Goal: Find specific page/section: Find specific page/section

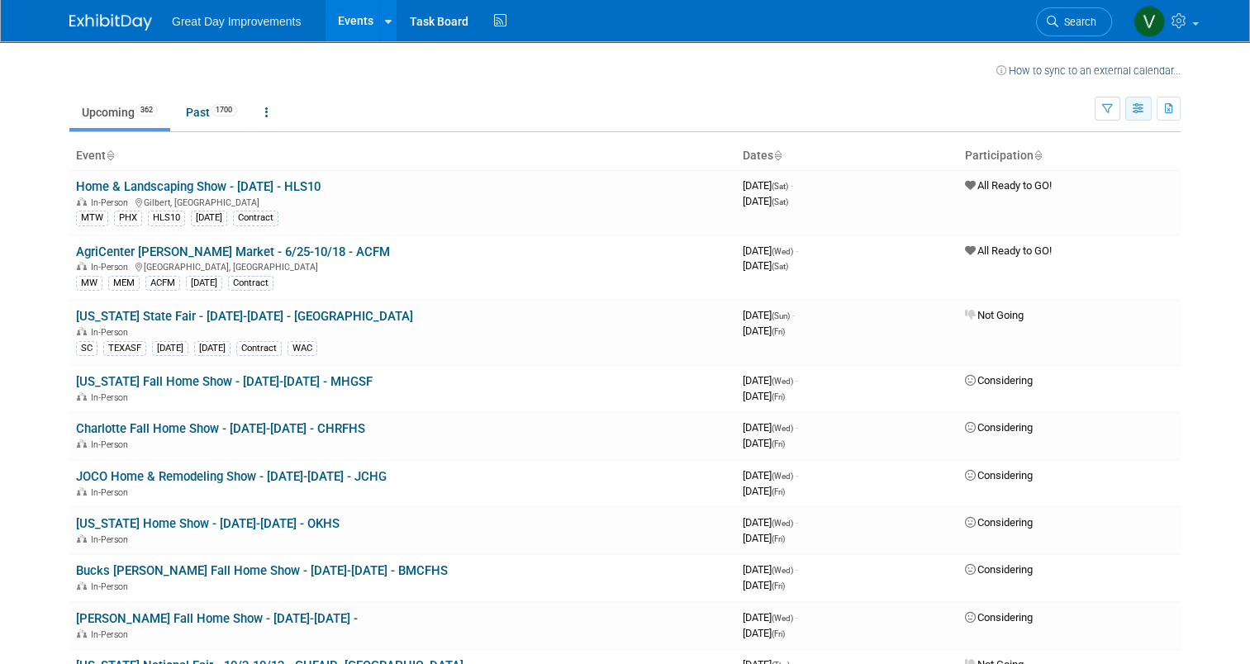
click at [1141, 107] on button "button" at bounding box center [1138, 109] width 26 height 24
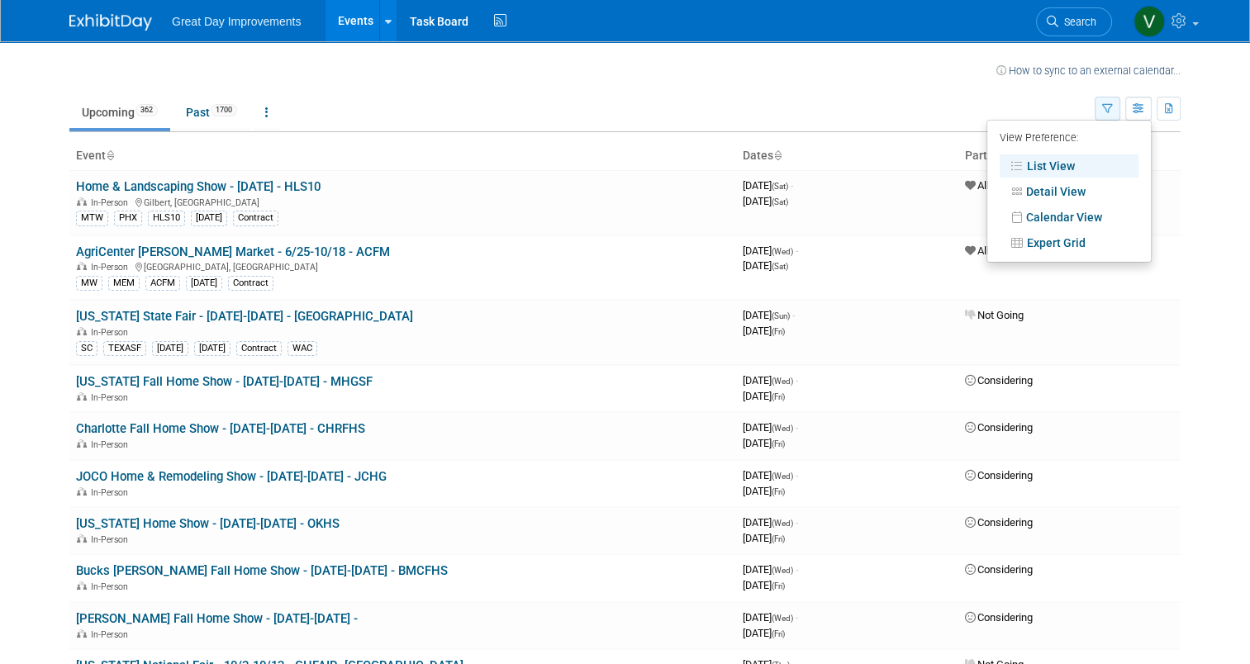
click at [1113, 110] on icon "button" at bounding box center [1107, 109] width 11 height 11
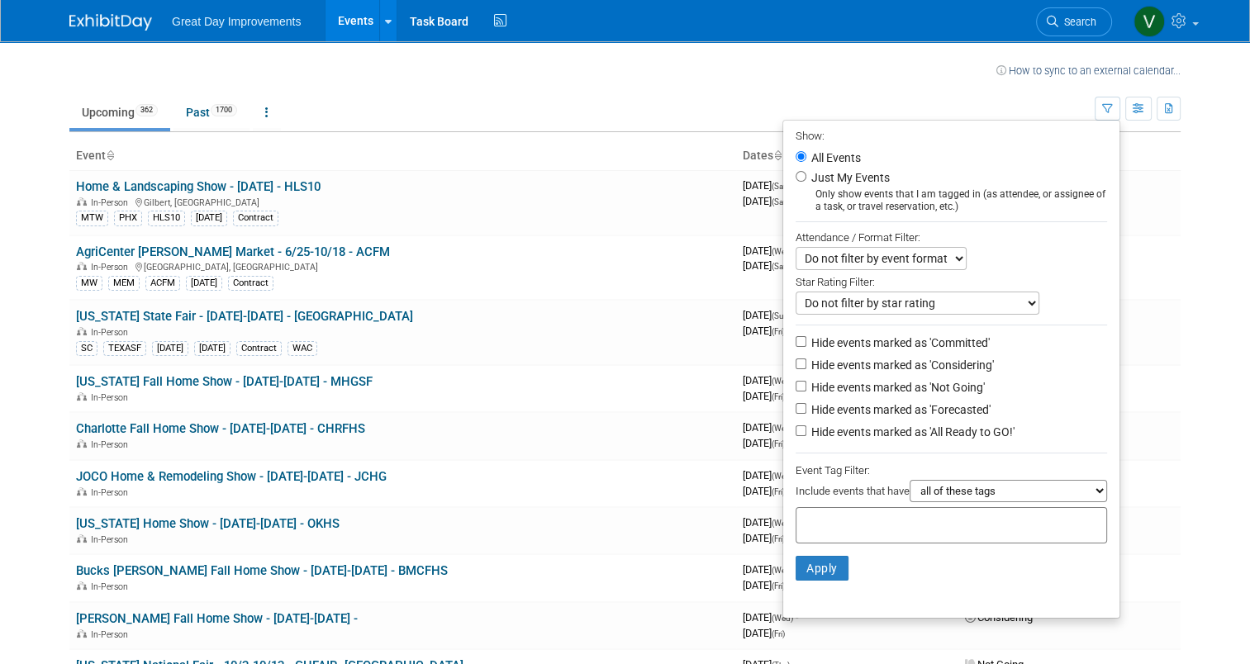
click at [951, 482] on select "all of these tags any one of these tags only and exactly these specific tags" at bounding box center [1008, 491] width 197 height 22
select select "any"
click at [917, 480] on select "all of these tags any one of these tags only and exactly these specific tags" at bounding box center [1008, 491] width 197 height 22
click at [857, 515] on input "text" at bounding box center [869, 523] width 132 height 17
type input "S"
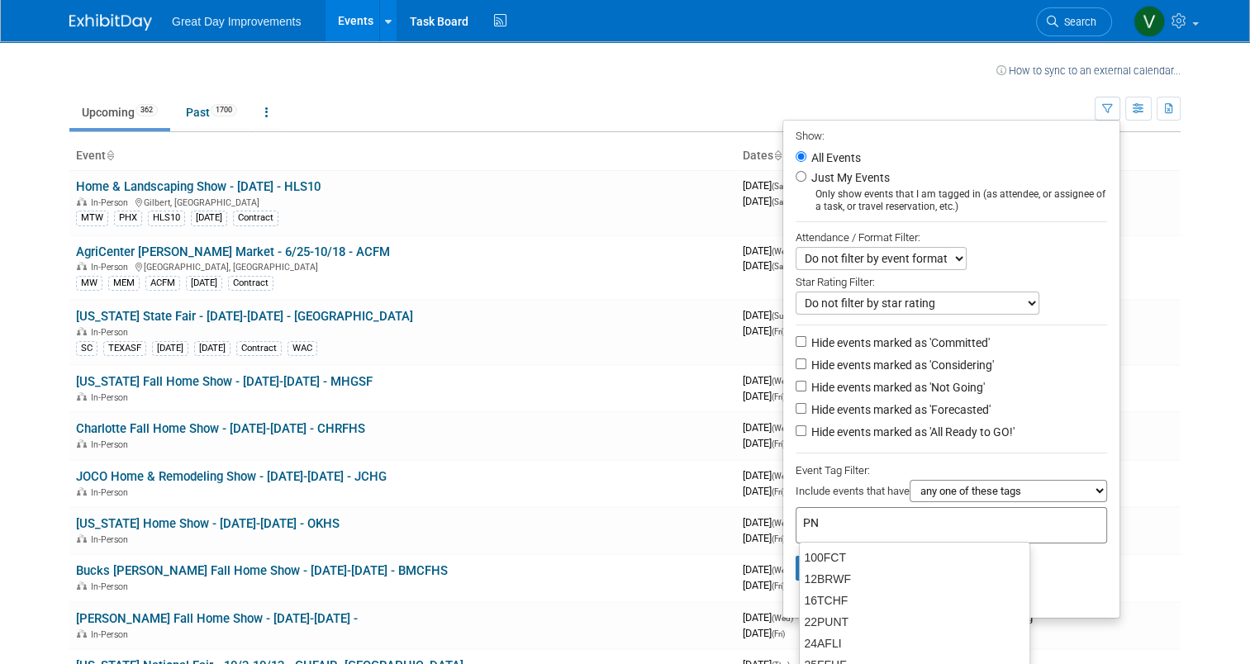
type input "PNW"
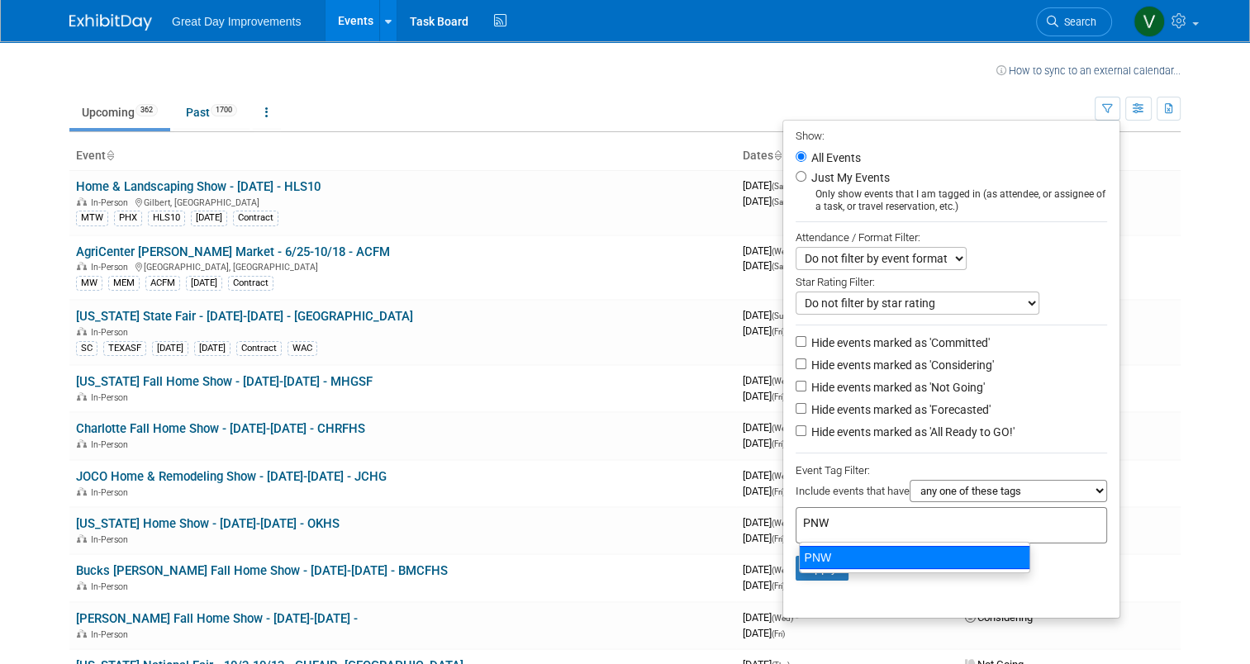
click at [866, 553] on div "PNW" at bounding box center [914, 557] width 231 height 23
type input "PNW"
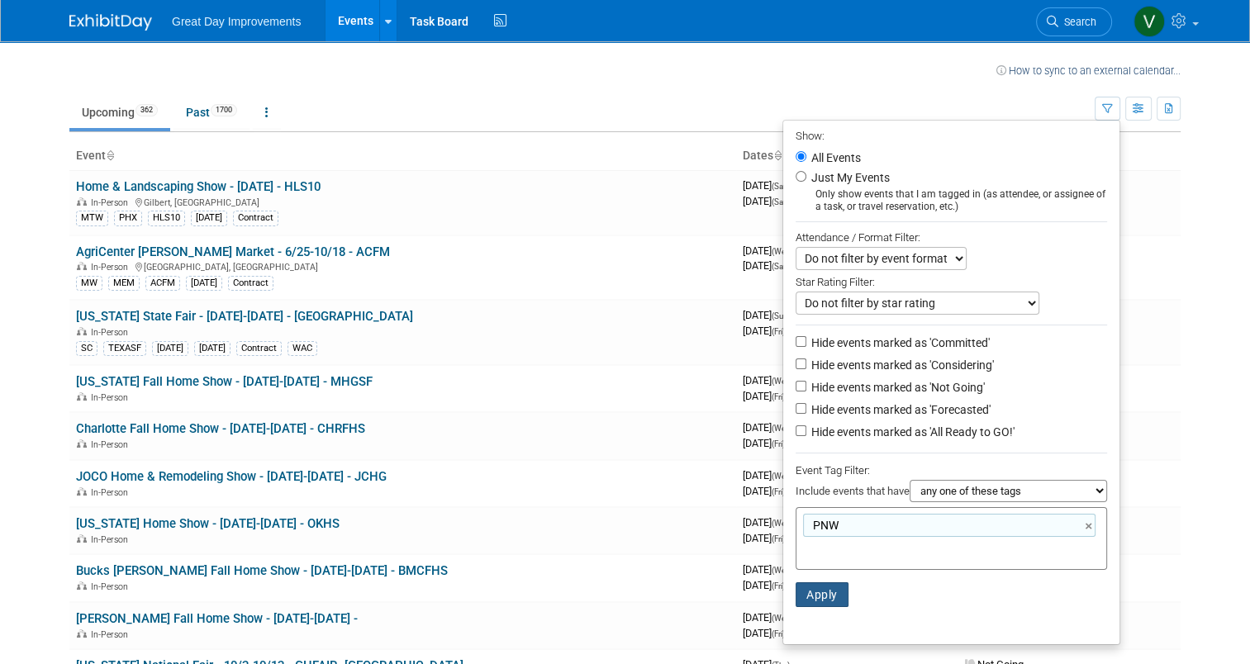
click at [829, 592] on button "Apply" at bounding box center [822, 594] width 53 height 25
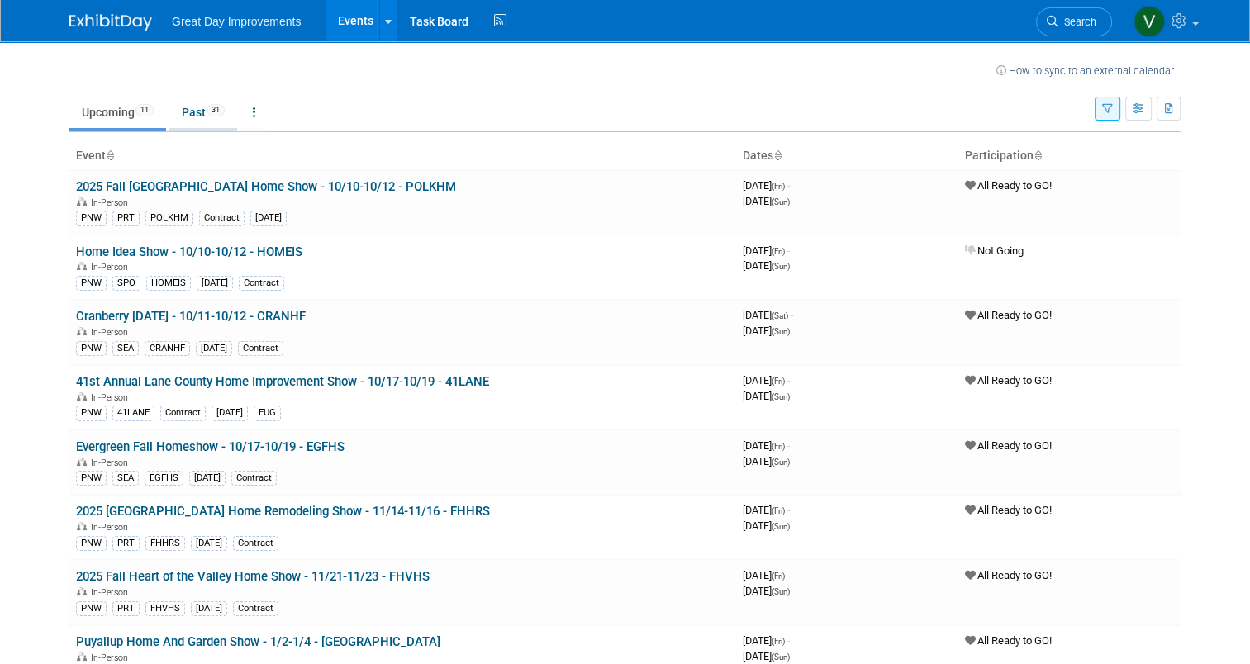
click at [173, 115] on link "Past 31" at bounding box center [203, 112] width 68 height 31
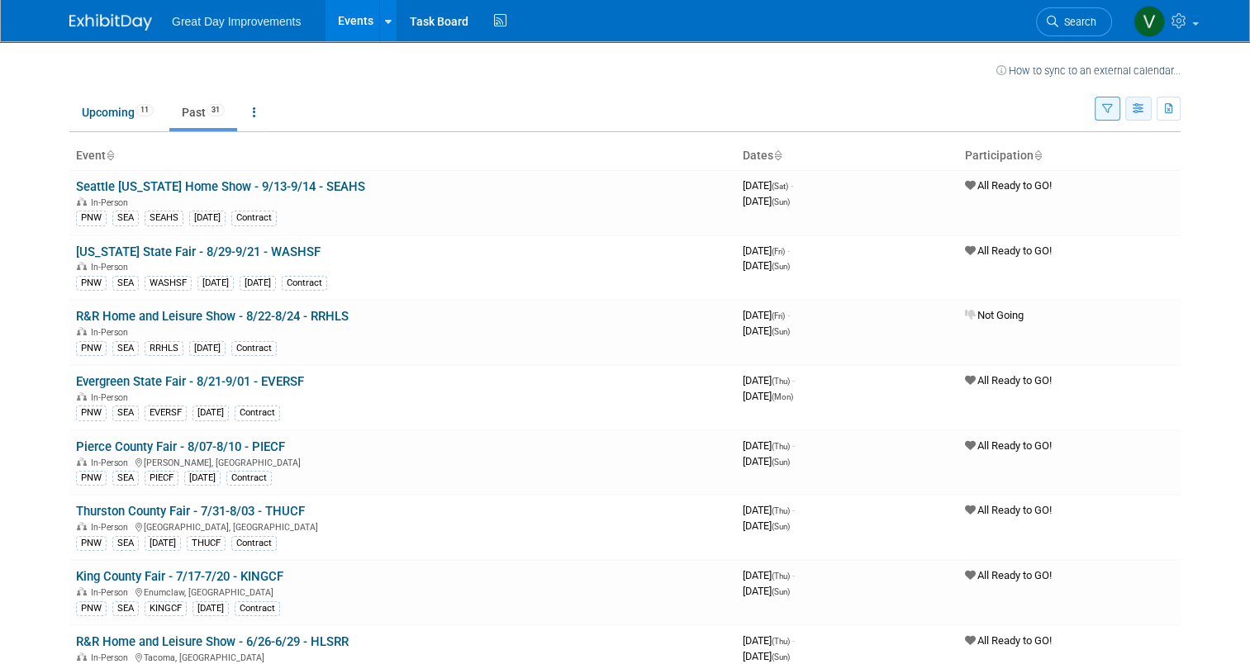
click at [1140, 112] on button "button" at bounding box center [1138, 109] width 26 height 24
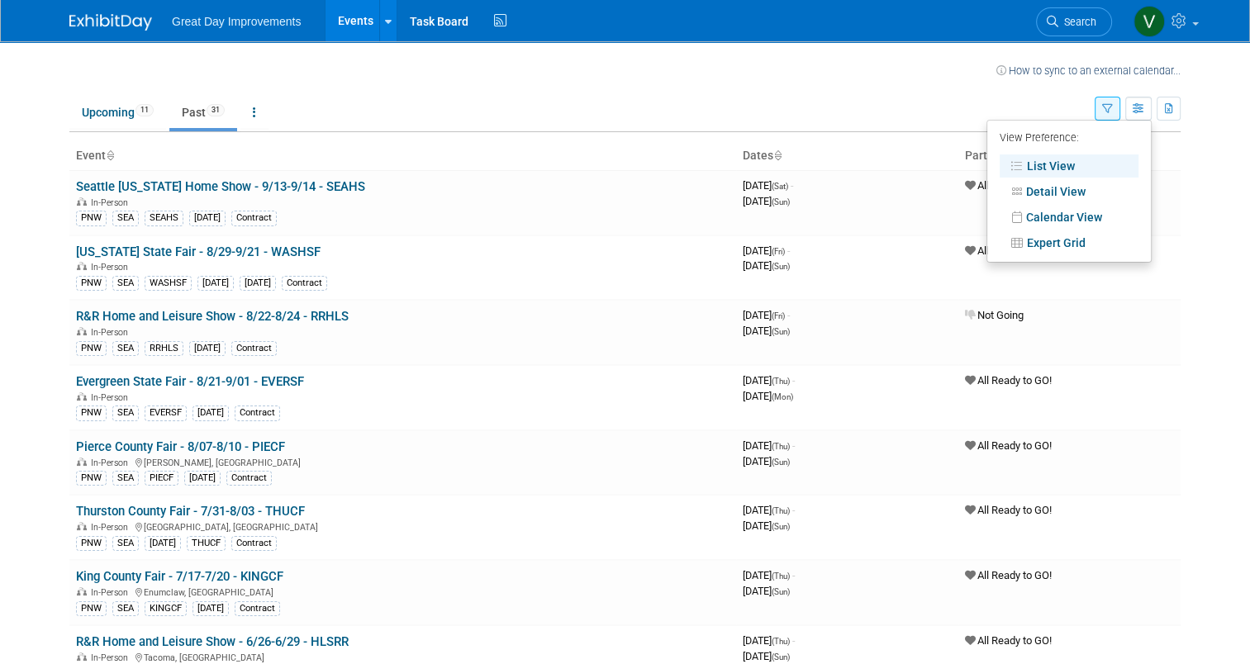
click at [1113, 113] on icon "button" at bounding box center [1107, 109] width 11 height 11
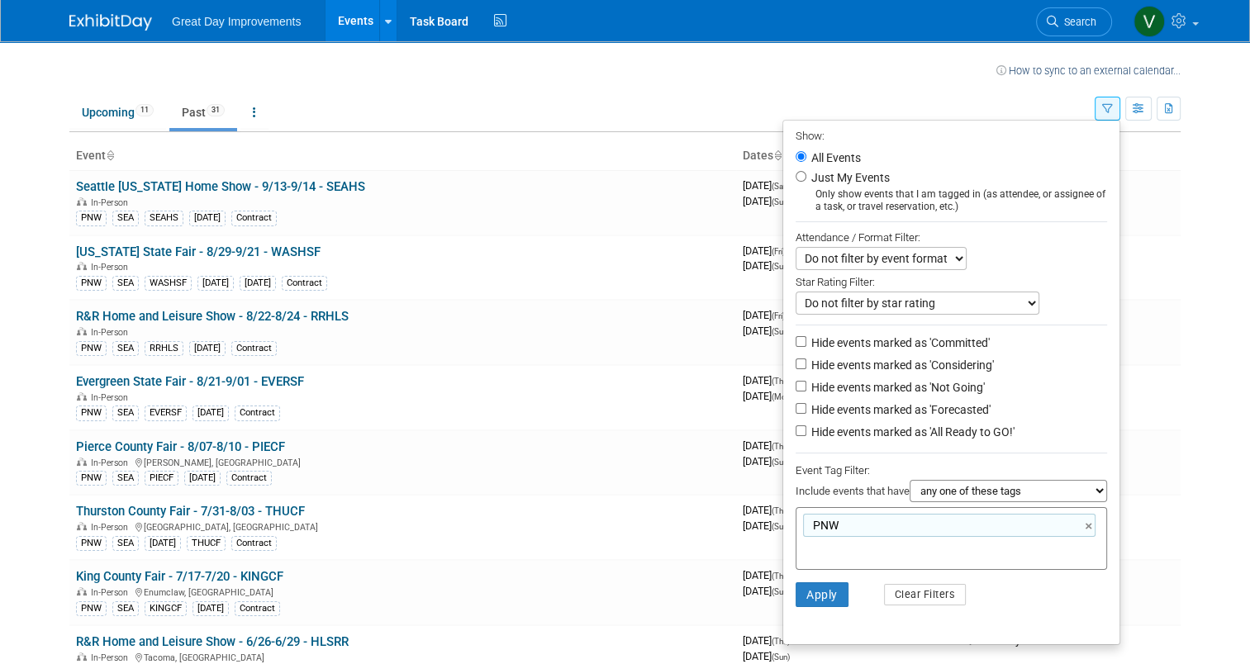
click at [836, 99] on ul "Upcoming 11 Past 31 All Events 42 Past and Upcoming Grouped Annually Events gro…" at bounding box center [581, 113] width 1025 height 37
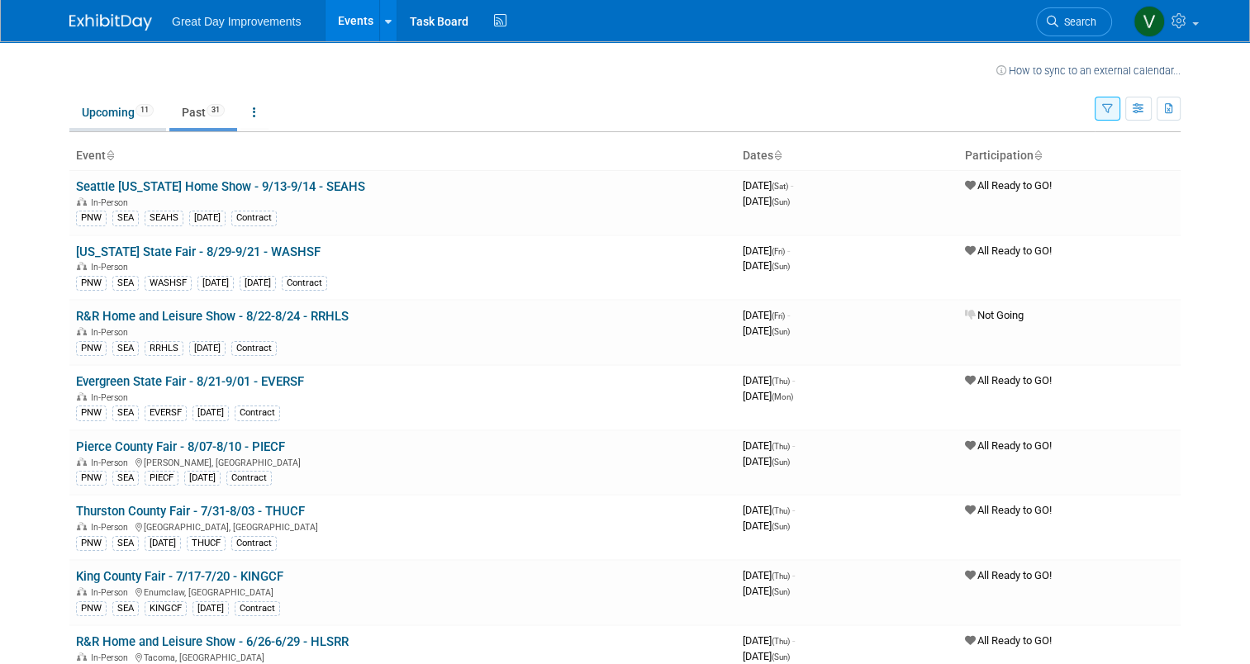
click at [129, 117] on link "Upcoming 11" at bounding box center [117, 112] width 97 height 31
